Goal: Communication & Community: Answer question/provide support

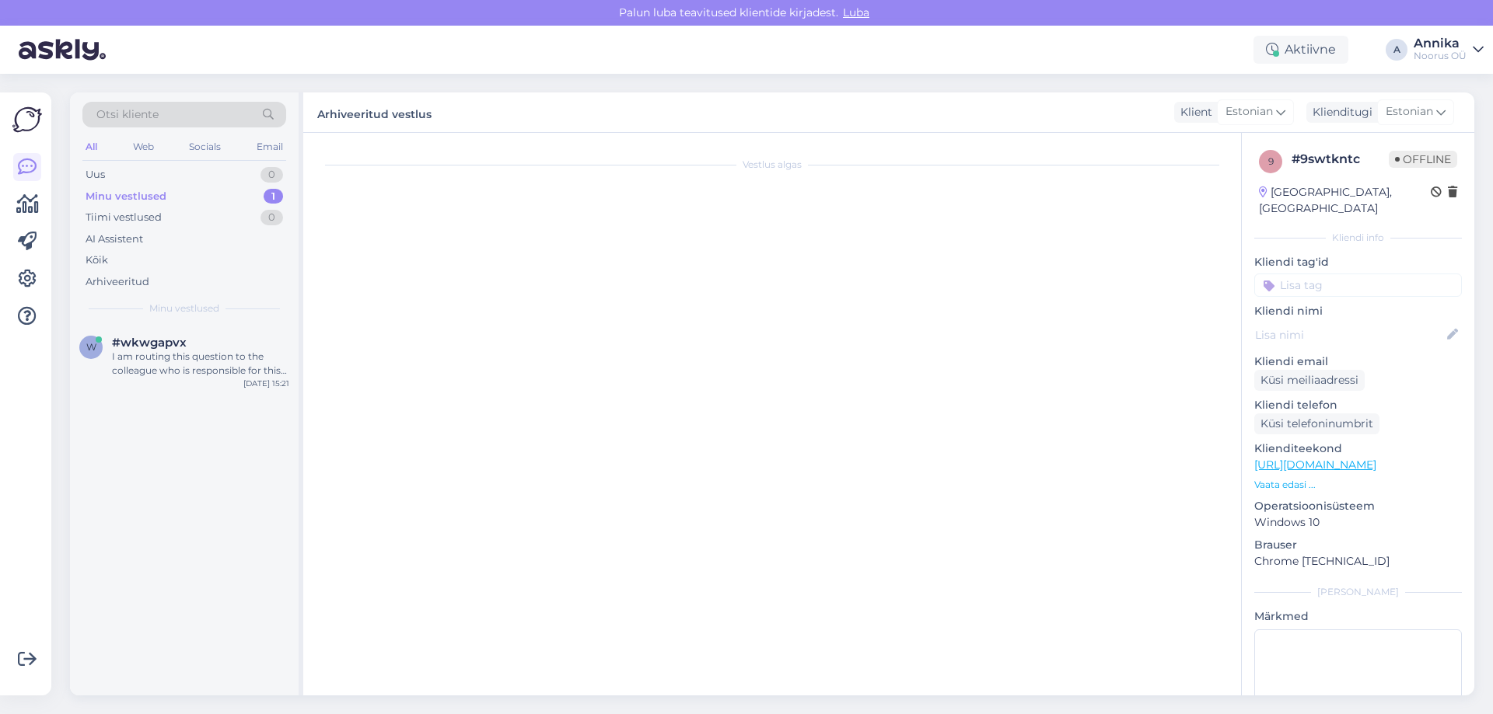
scroll to position [157, 0]
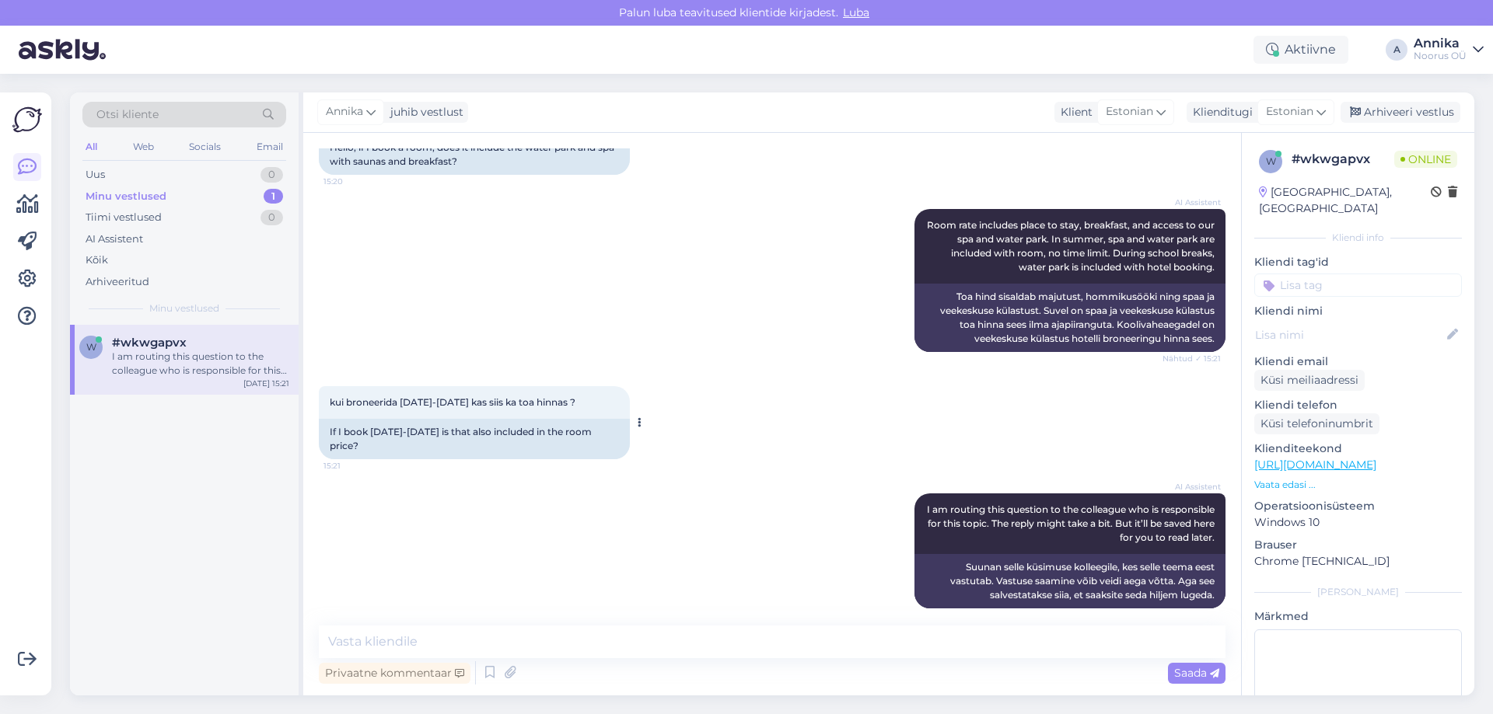
click at [445, 436] on div "If I book [DATE]-[DATE] is that also included in the room price?" at bounding box center [474, 439] width 311 height 40
click at [720, 639] on textarea at bounding box center [772, 642] width 906 height 33
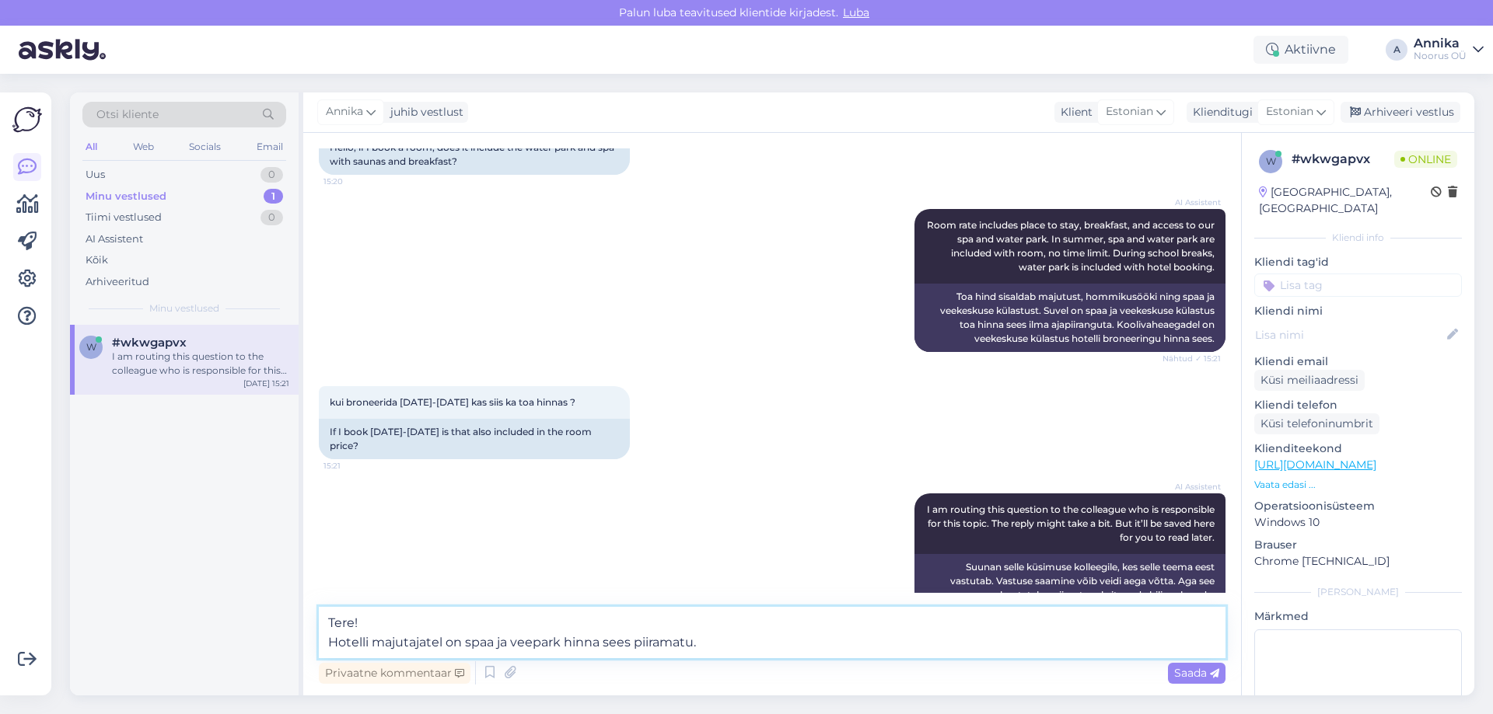
drag, startPoint x: 711, startPoint y: 644, endPoint x: 272, endPoint y: 662, distance: 439.5
click at [272, 662] on div "Otsi kliente All Web Socials Email Uus 0 Minu vestlused 1 Tiimi vestlused 0 AI …" at bounding box center [772, 394] width 1404 height 603
paste textarea "külastajatele on spaa ja veepargi piiramatu kasutus hinna sees"
type textarea "Tere! Hotelli külastajatele on spaa ja veepargi piiramatu kasutus hinna sees."
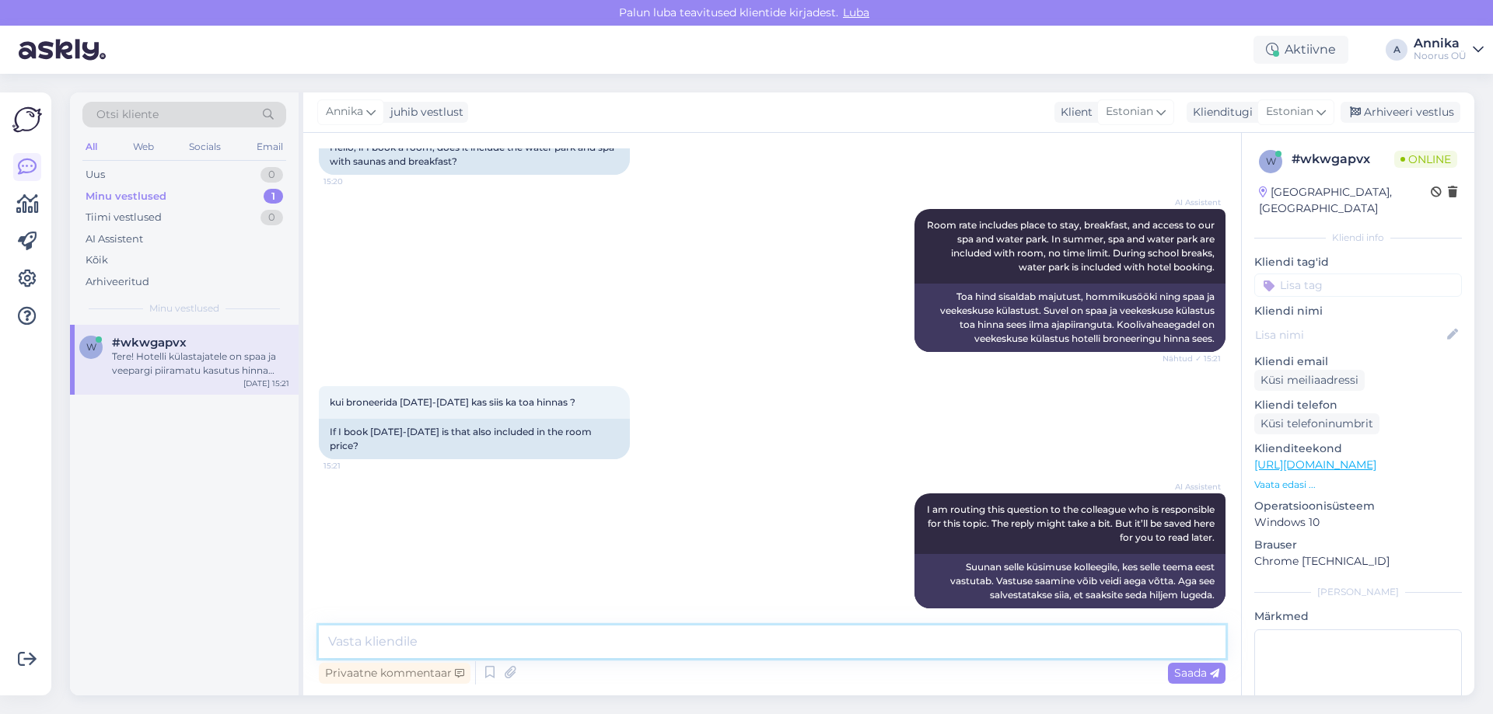
scroll to position [252, 0]
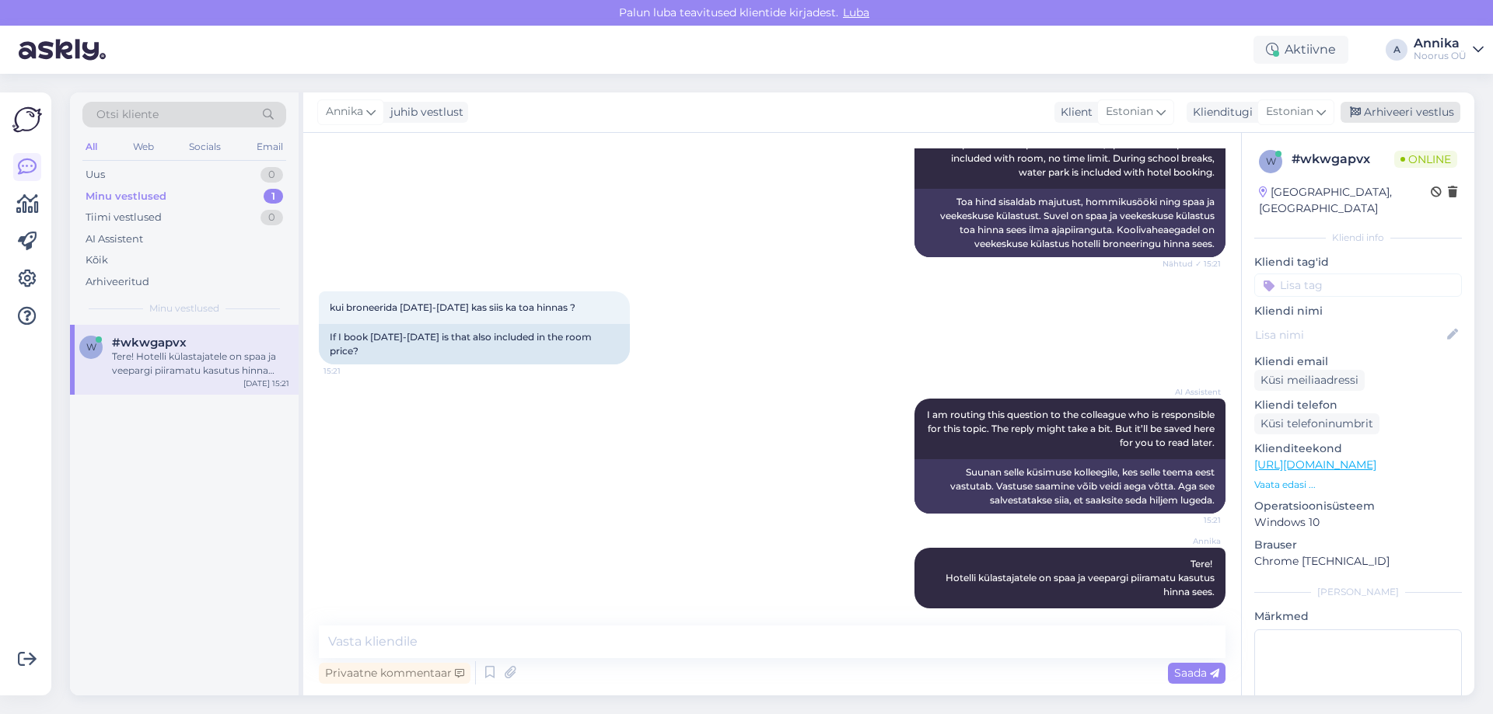
click at [1344, 105] on div "Arhiveeri vestlus" at bounding box center [1400, 112] width 120 height 21
